Goal: Use online tool/utility: Utilize a website feature to perform a specific function

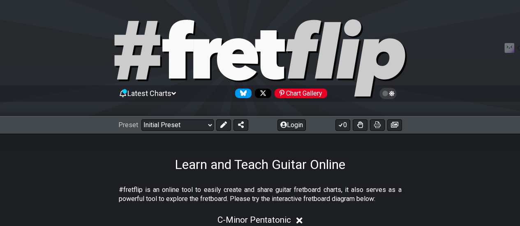
scroll to position [115, 0]
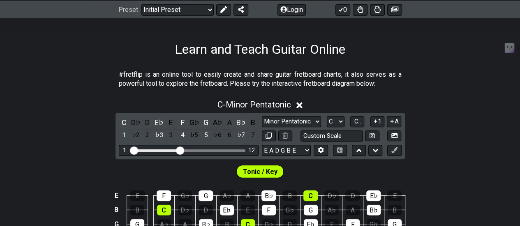
click at [266, 168] on span "Tonic / Key" at bounding box center [260, 172] width 35 height 12
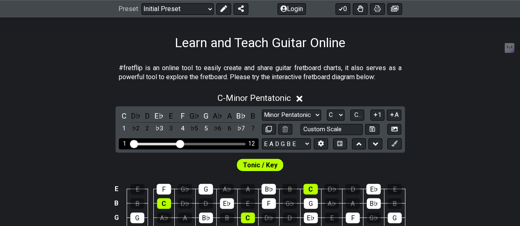
scroll to position [160, 0]
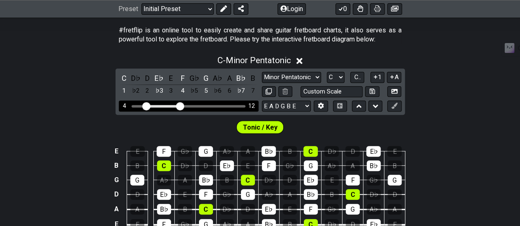
drag, startPoint x: 134, startPoint y: 105, endPoint x: 145, endPoint y: 104, distance: 11.5
click at [145, 106] on input "Visible fret range" at bounding box center [188, 106] width 117 height 0
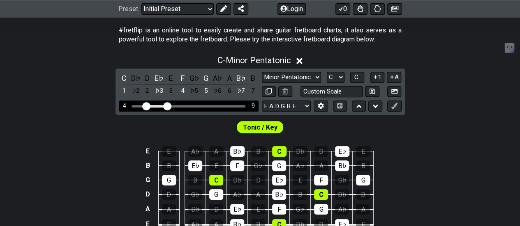
drag, startPoint x: 179, startPoint y: 104, endPoint x: 170, endPoint y: 104, distance: 9.0
click at [170, 106] on input "Visible fret range" at bounding box center [188, 106] width 117 height 0
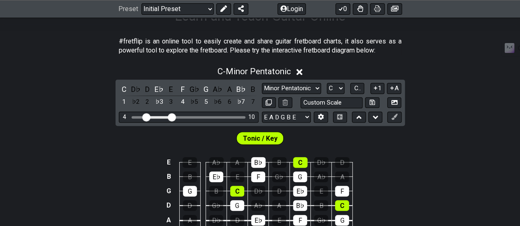
scroll to position [145, 0]
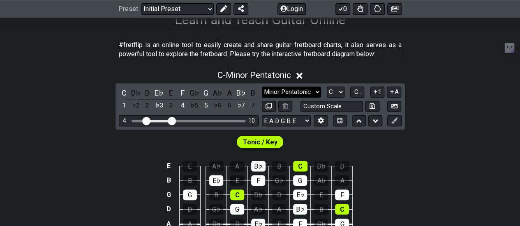
click at [299, 87] on select "Minor Pentatonic Click to edit Minor Pentatonic Major Pentatonic Minor Blues Ma…" at bounding box center [291, 92] width 59 height 11
click at [262, 87] on select "Minor Pentatonic Click to edit Minor Pentatonic Major Pentatonic Minor Blues Ma…" at bounding box center [291, 92] width 59 height 11
click at [331, 92] on select "A♭ A A♯ B♭ B C C♯ D♭ D D♯ E♭ E F F♯ G♭ G G♯" at bounding box center [336, 92] width 18 height 11
select select "A#"
click at [327, 87] on select "A♭ A A♯ B♭ B C C♯ D♭ D D♯ E♭ E F F♯ G♭ G G♯" at bounding box center [336, 92] width 18 height 11
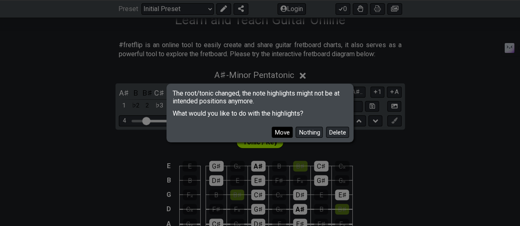
click at [282, 130] on button "Move" at bounding box center [282, 132] width 21 height 11
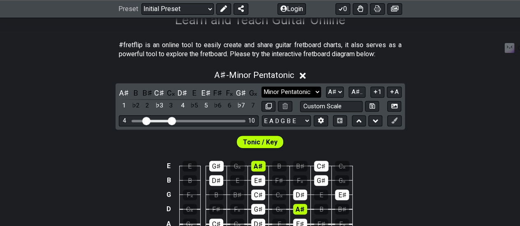
click at [291, 93] on select "Minor Pentatonic Click to edit Minor Pentatonic Major Pentatonic Minor Blues Ma…" at bounding box center [290, 92] width 59 height 11
click at [261, 87] on select "Minor Pentatonic Click to edit Minor Pentatonic Major Pentatonic Minor Blues Ma…" at bounding box center [290, 92] width 59 height 11
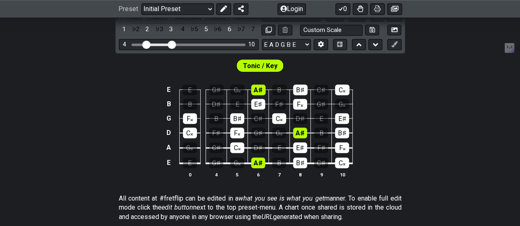
scroll to position [161, 0]
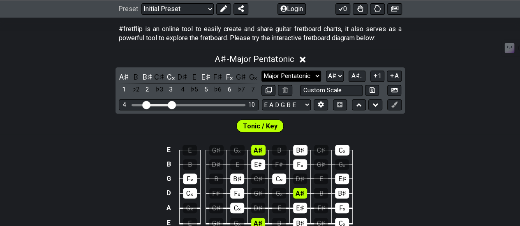
click at [281, 78] on select "Minor Pentatonic Click to edit Minor Pentatonic Major Pentatonic Minor Blues Ma…" at bounding box center [290, 76] width 59 height 11
select select "Minor Pentatonic"
click at [261, 71] on select "Minor Pentatonic Click to edit Minor Pentatonic Major Pentatonic Minor Blues Ma…" at bounding box center [290, 76] width 59 height 11
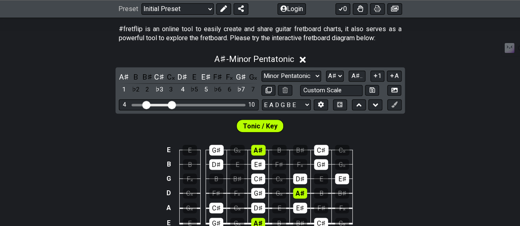
scroll to position [219, 0]
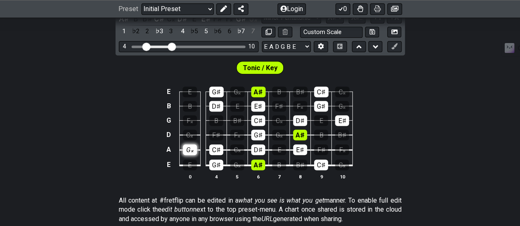
click at [190, 148] on div "G𝄪" at bounding box center [190, 150] width 14 height 11
click at [189, 148] on div "G𝄪" at bounding box center [190, 150] width 14 height 11
click at [191, 146] on div "G𝄪" at bounding box center [190, 150] width 14 height 11
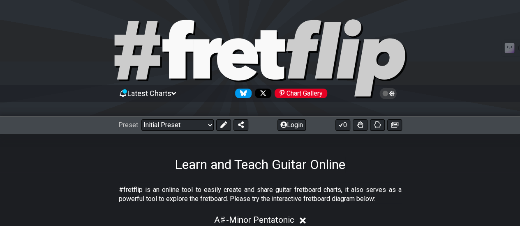
scroll to position [25, 0]
